Goal: Task Accomplishment & Management: Use online tool/utility

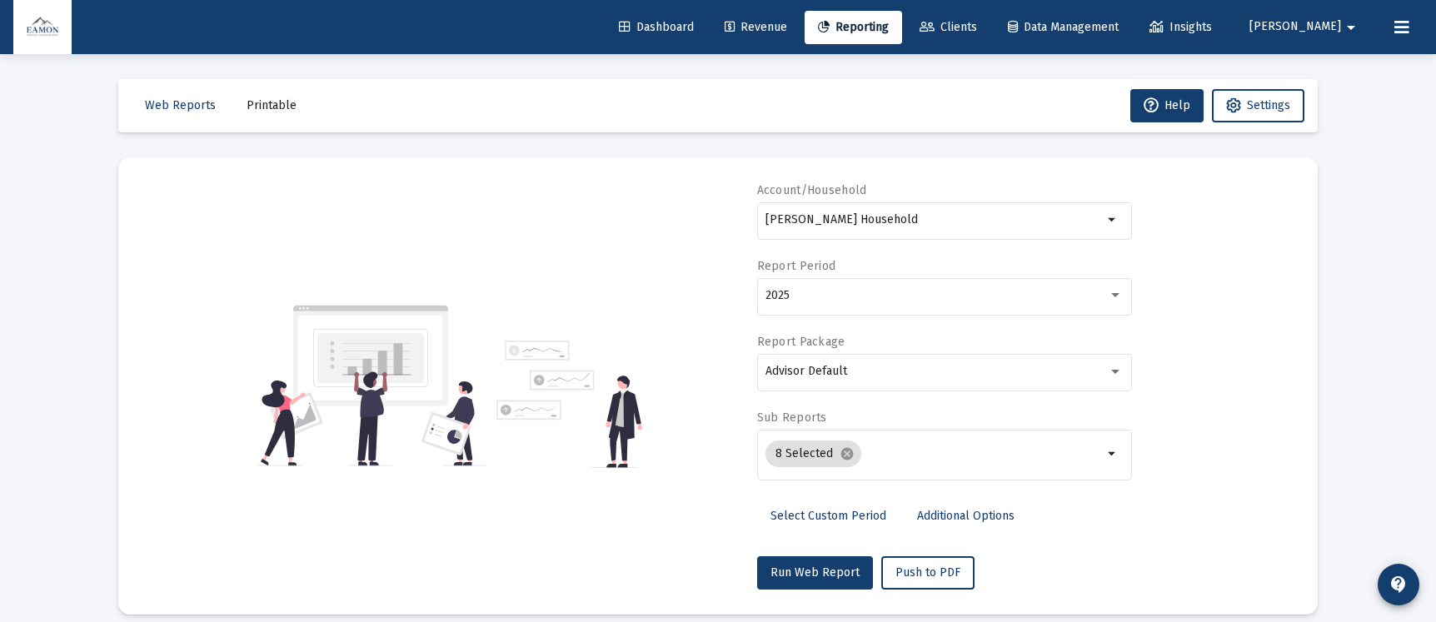
select select "View all"
click at [851, 223] on input "[PERSON_NAME] Household" at bounding box center [934, 219] width 337 height 13
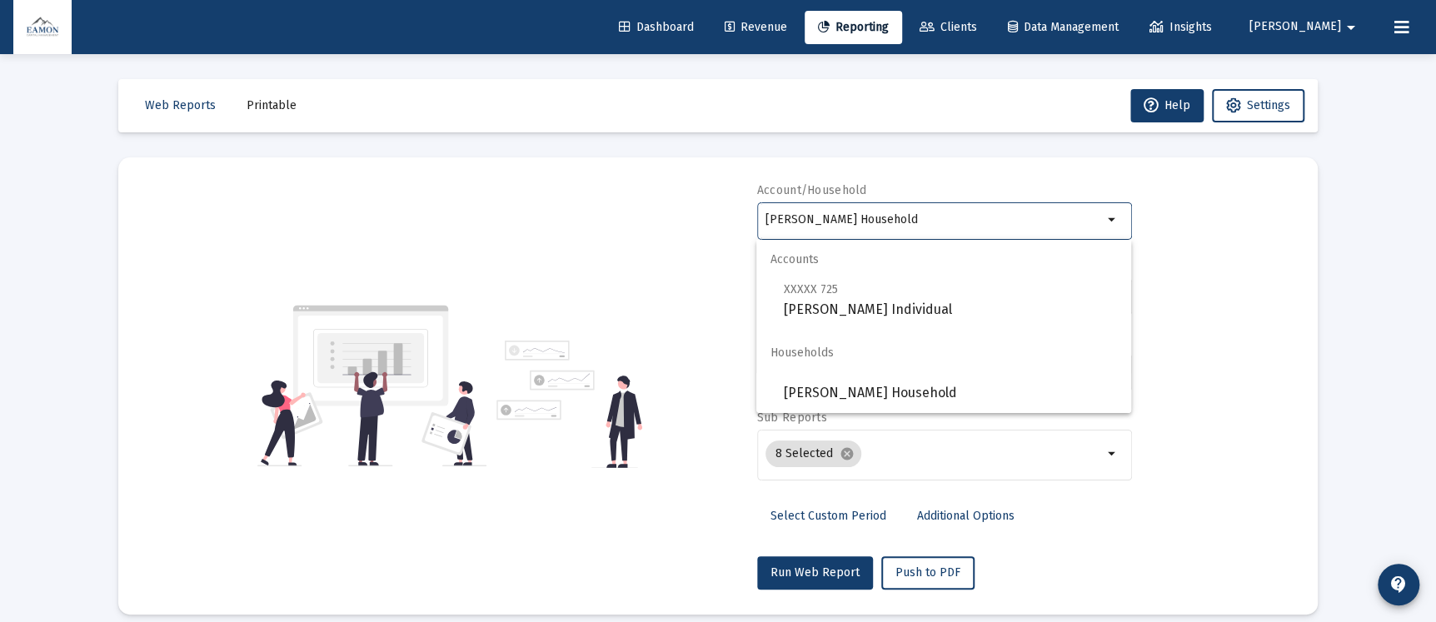
click at [851, 223] on input "[PERSON_NAME] Household" at bounding box center [934, 219] width 337 height 13
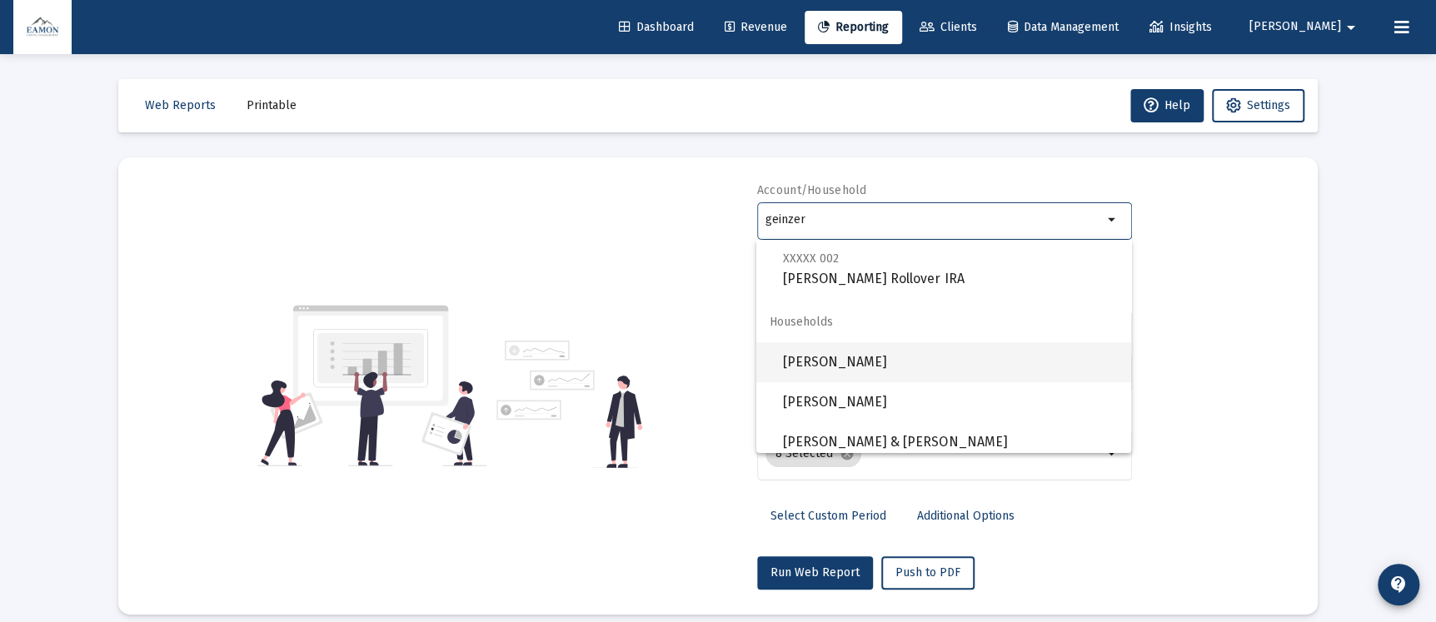
scroll to position [359, 0]
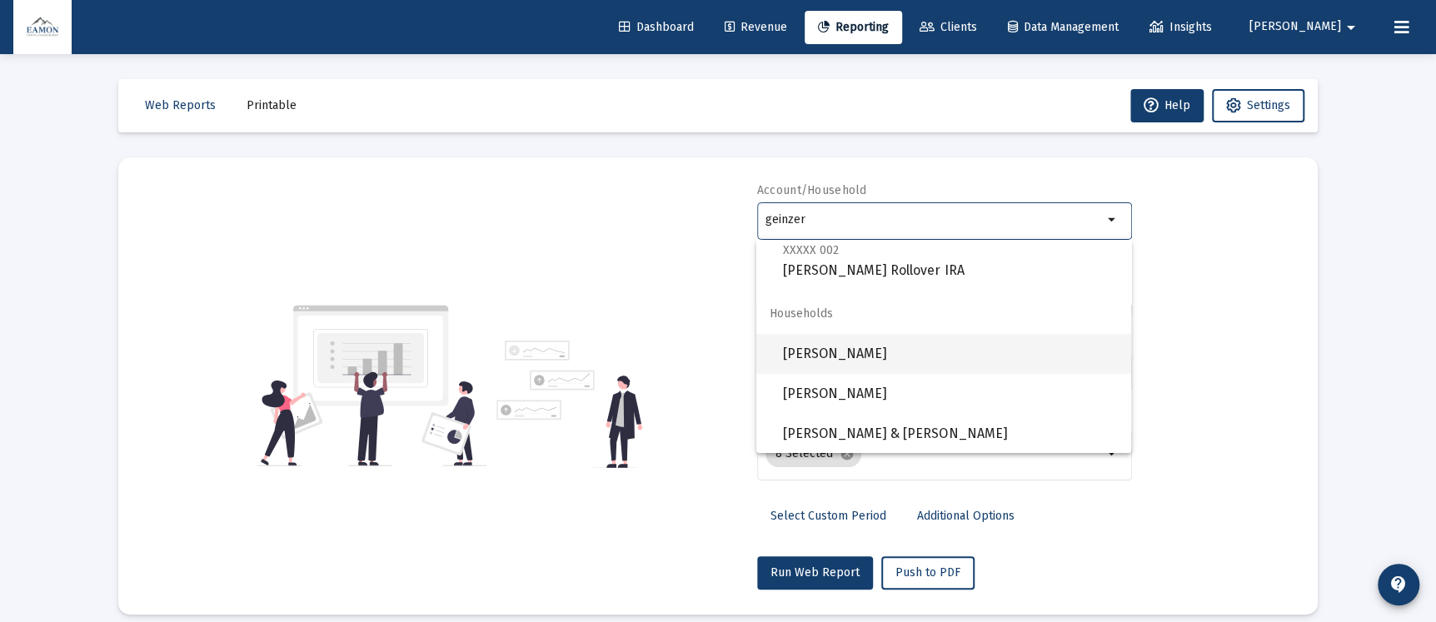
click at [859, 350] on span "[PERSON_NAME]" at bounding box center [950, 354] width 335 height 40
type input "[PERSON_NAME]"
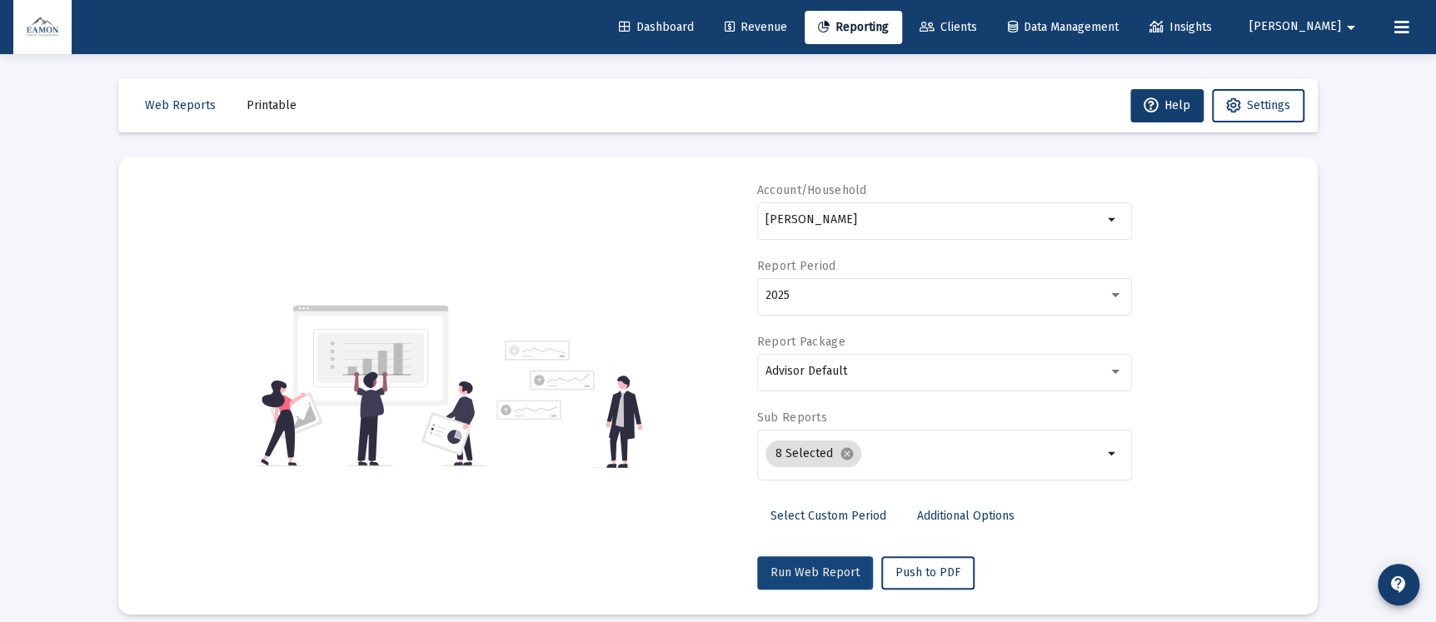
click at [784, 572] on span "Run Web Report" at bounding box center [815, 573] width 89 height 14
select select "View all"
click at [1339, 25] on span "[PERSON_NAME]" at bounding box center [1296, 27] width 92 height 14
click at [1339, 25] on div at bounding box center [718, 311] width 1436 height 622
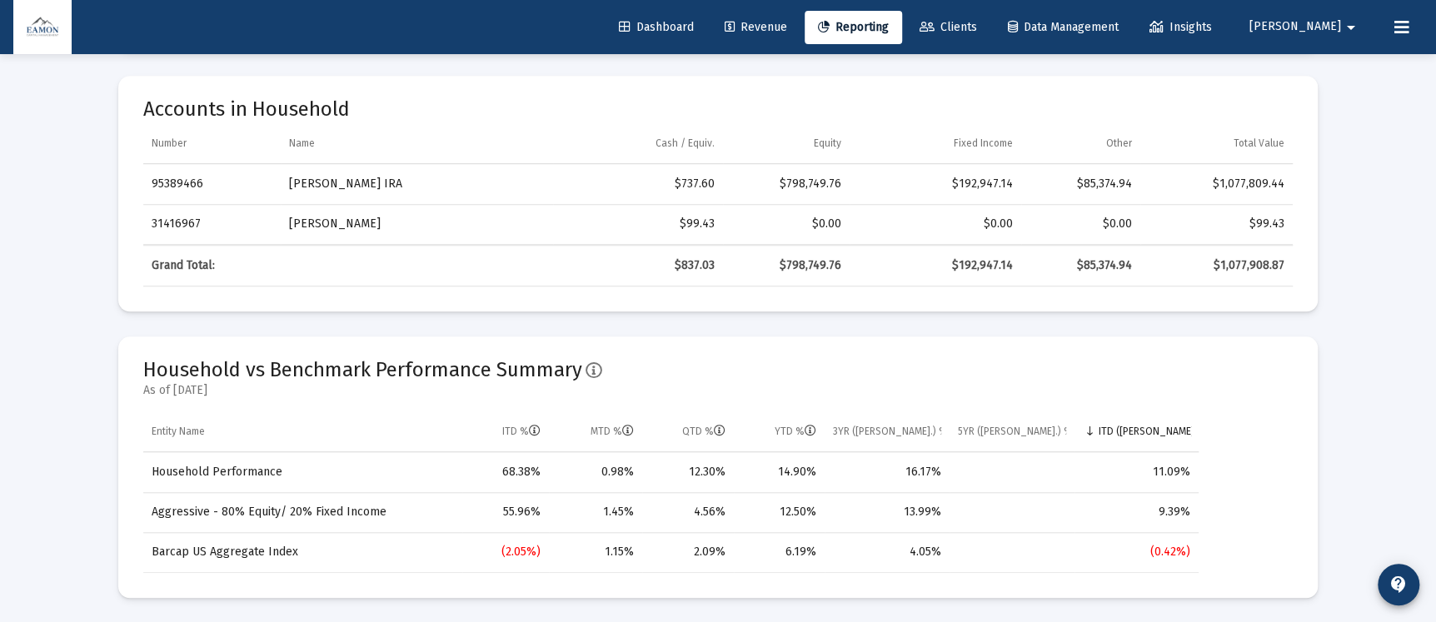
scroll to position [499, 0]
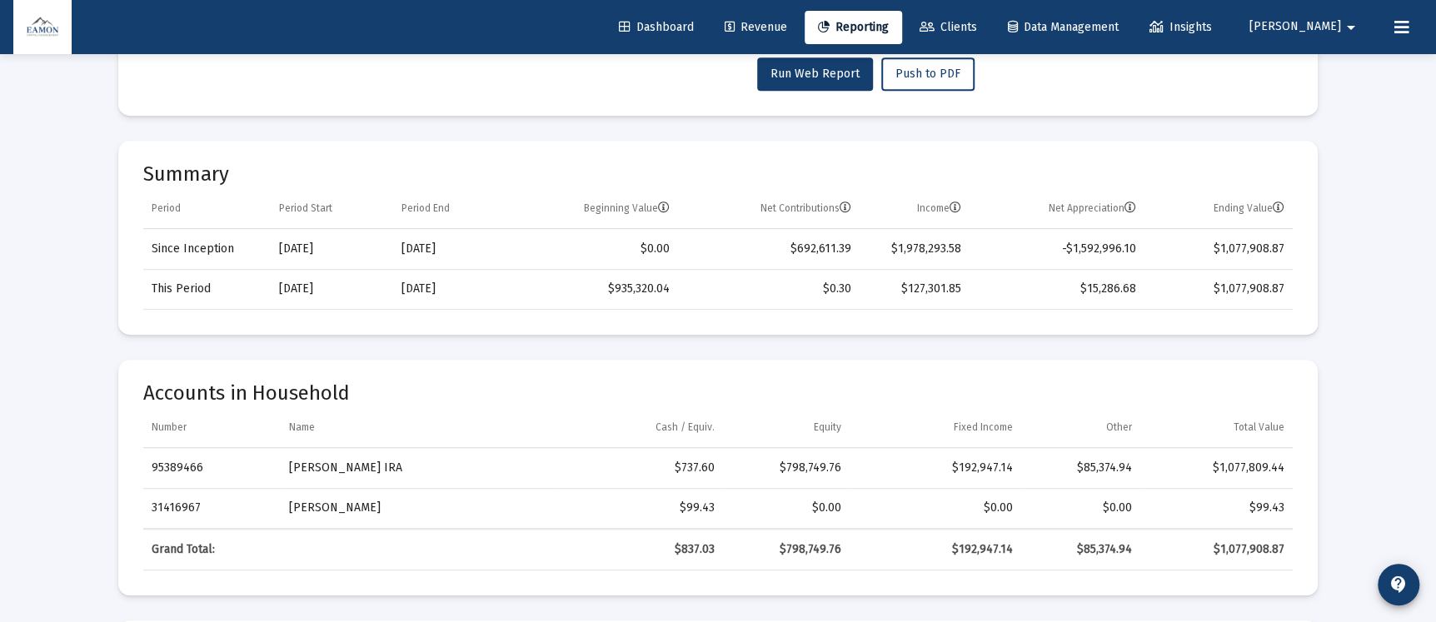
click at [926, 257] on td "$1,978,293.58" at bounding box center [915, 249] width 110 height 40
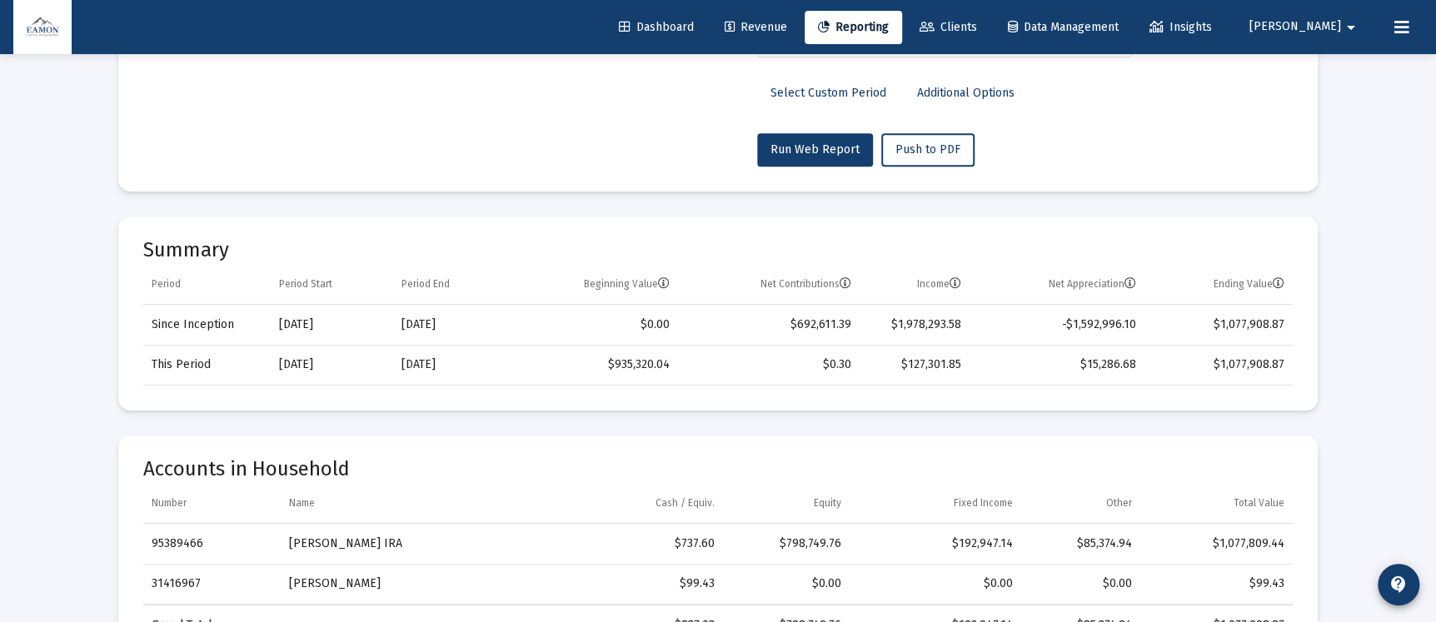
scroll to position [0, 0]
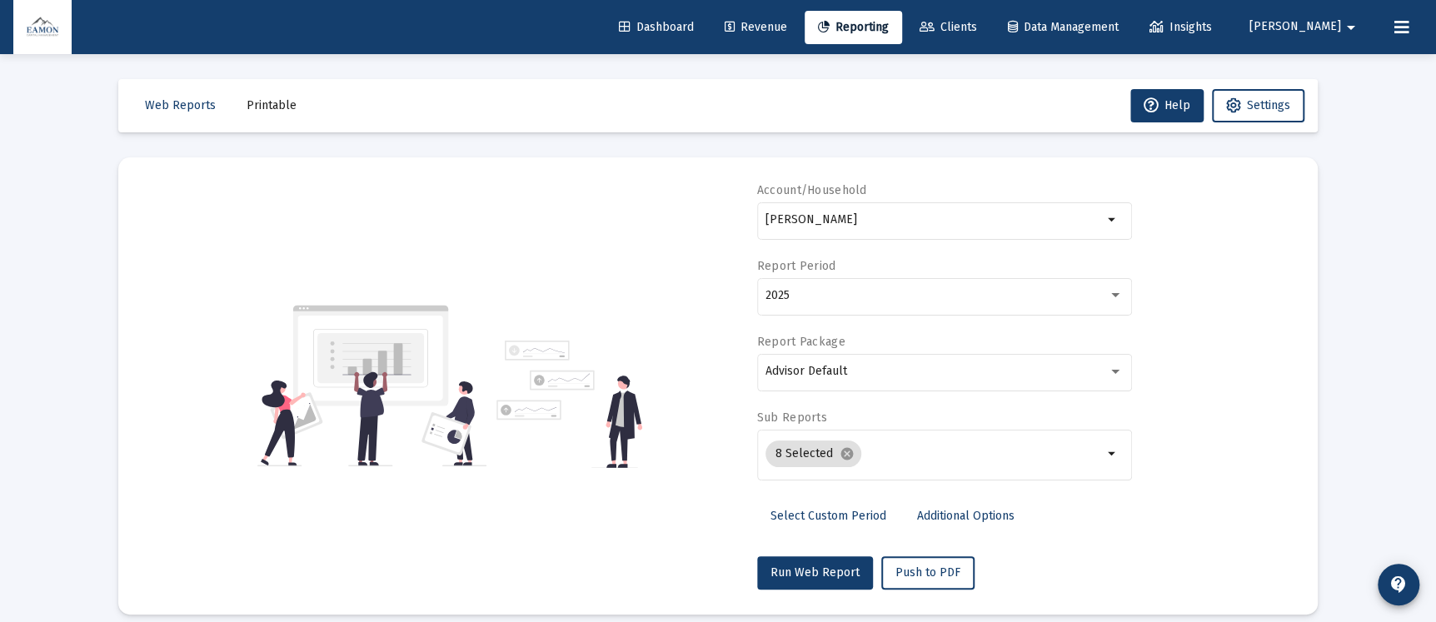
click at [1338, 34] on button "[PERSON_NAME]" at bounding box center [1306, 26] width 152 height 33
click at [1338, 34] on div at bounding box center [718, 311] width 1436 height 622
click at [1404, 568] on span "contact_support" at bounding box center [1399, 584] width 20 height 47
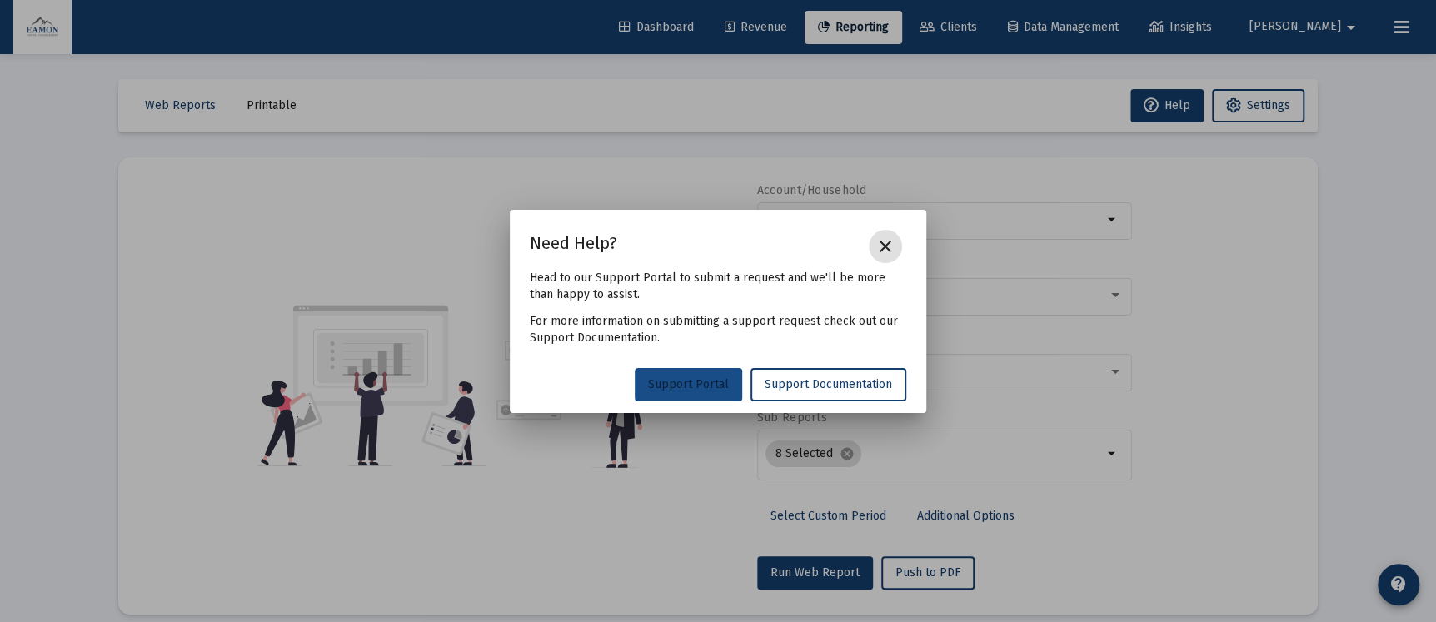
click at [694, 377] on link "Support Portal" at bounding box center [688, 384] width 107 height 33
click at [878, 246] on mat-icon "close" at bounding box center [886, 247] width 20 height 20
